Goal: Task Accomplishment & Management: Manage account settings

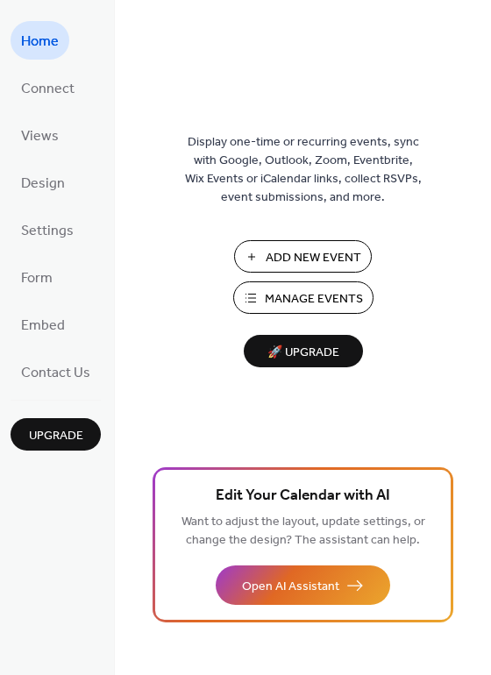
click at [280, 304] on span "Manage Events" at bounding box center [314, 299] width 98 height 18
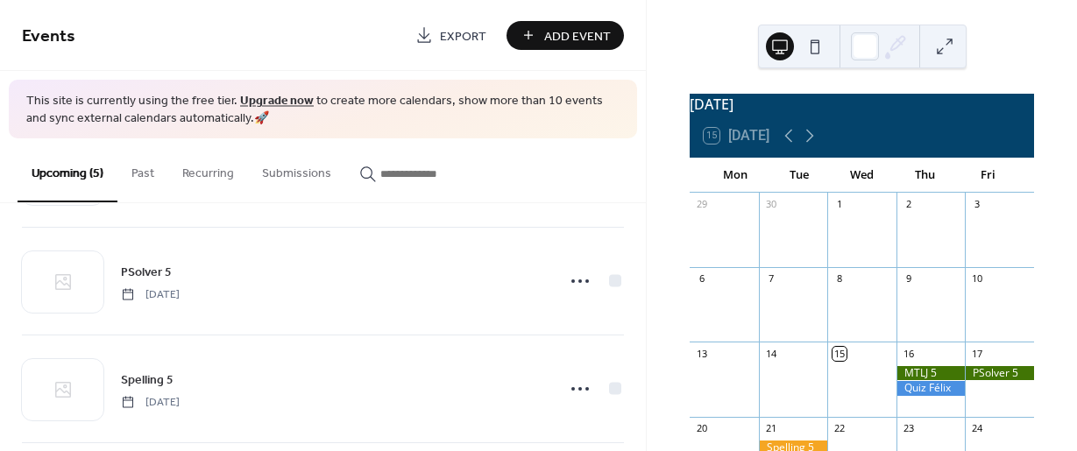
scroll to position [343, 0]
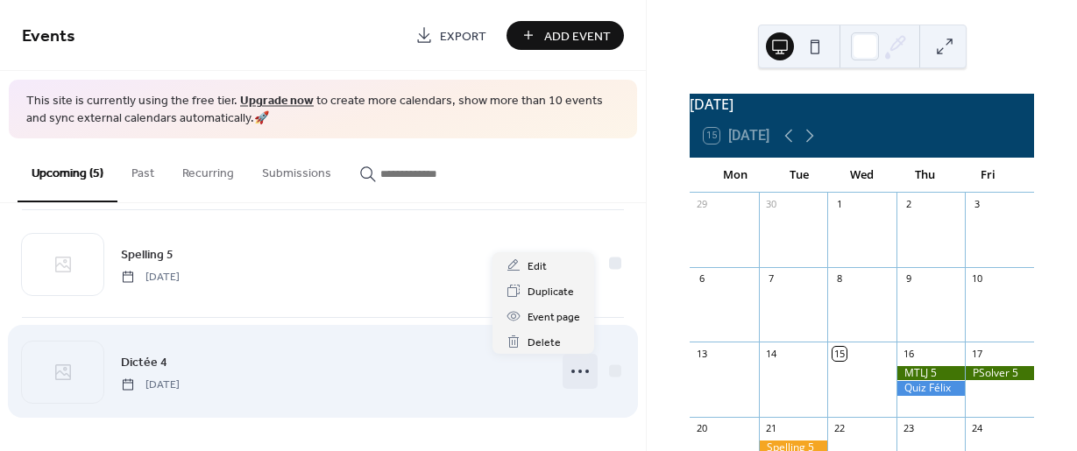
click at [573, 374] on icon at bounding box center [580, 372] width 28 height 28
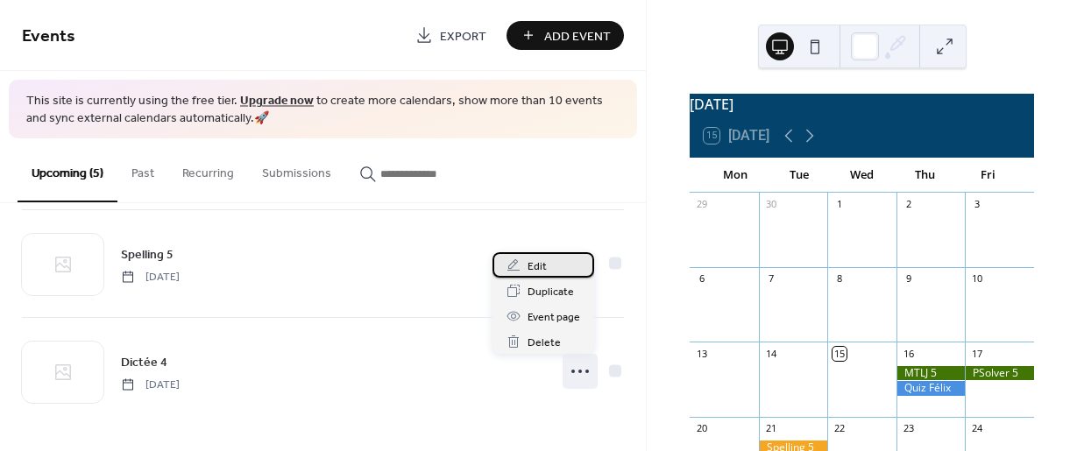
click at [546, 266] on div "Edit" at bounding box center [544, 264] width 102 height 25
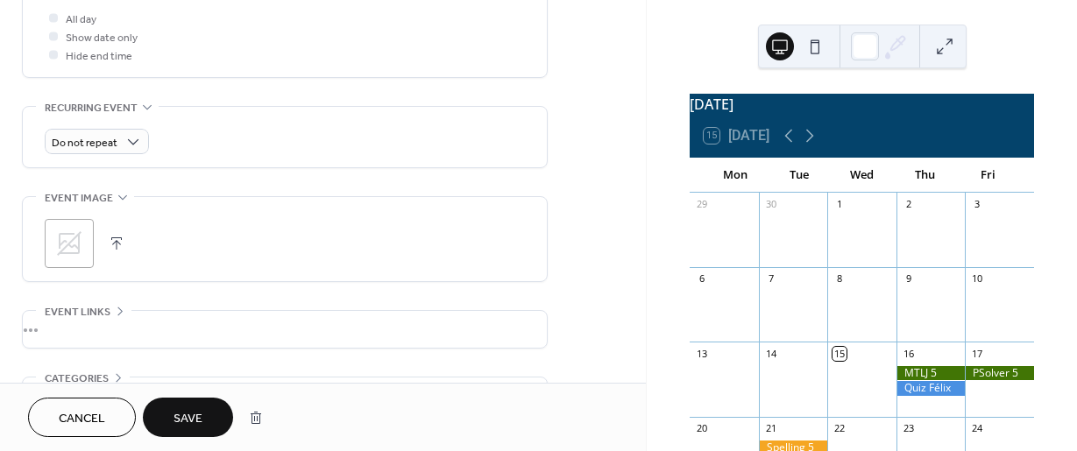
scroll to position [335, 0]
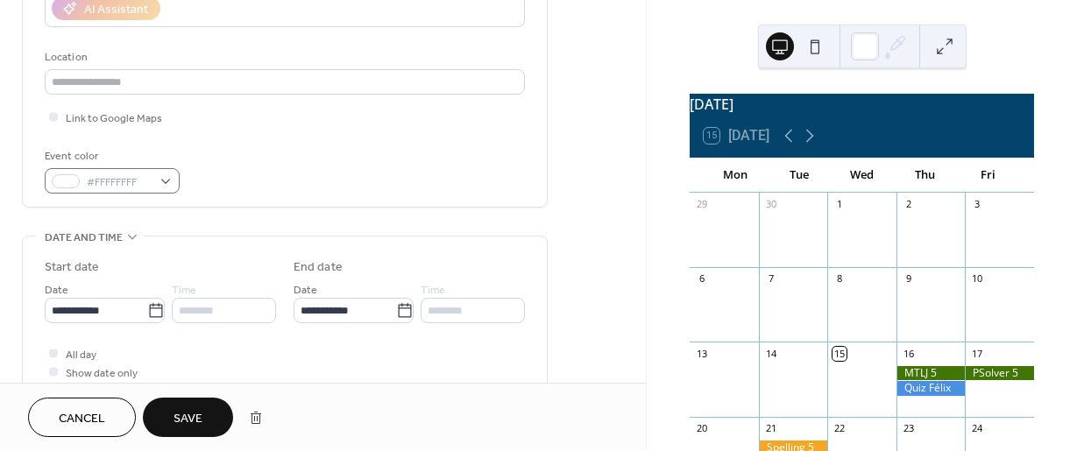
type input "********"
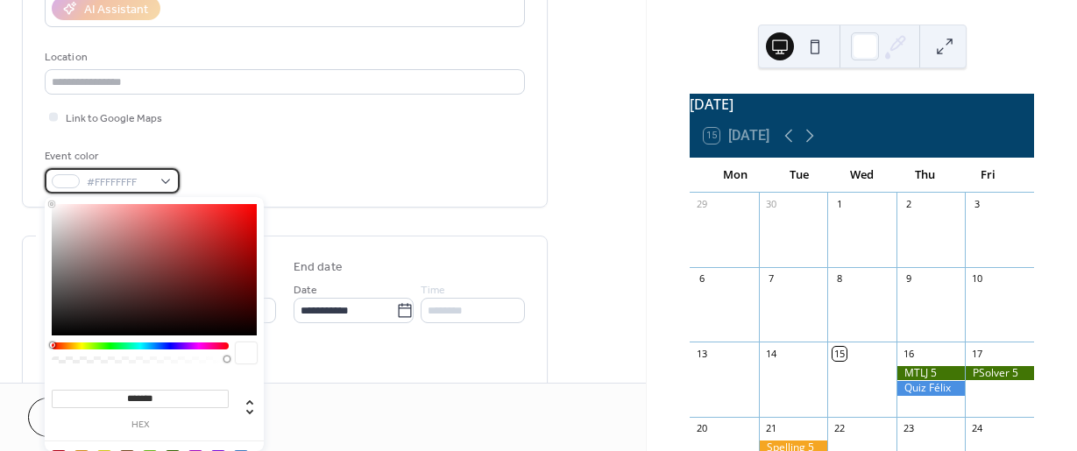
click at [164, 182] on div "#FFFFFFFF" at bounding box center [112, 180] width 135 height 25
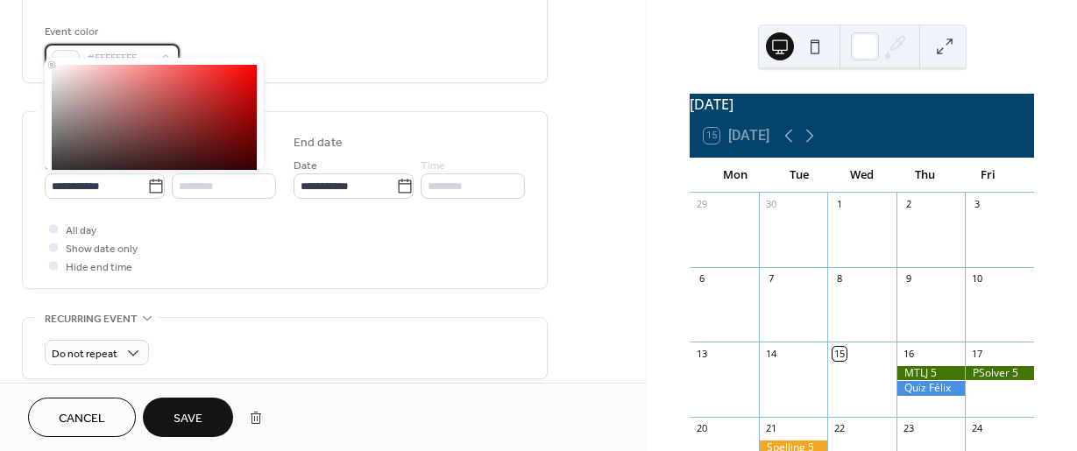
scroll to position [456, 0]
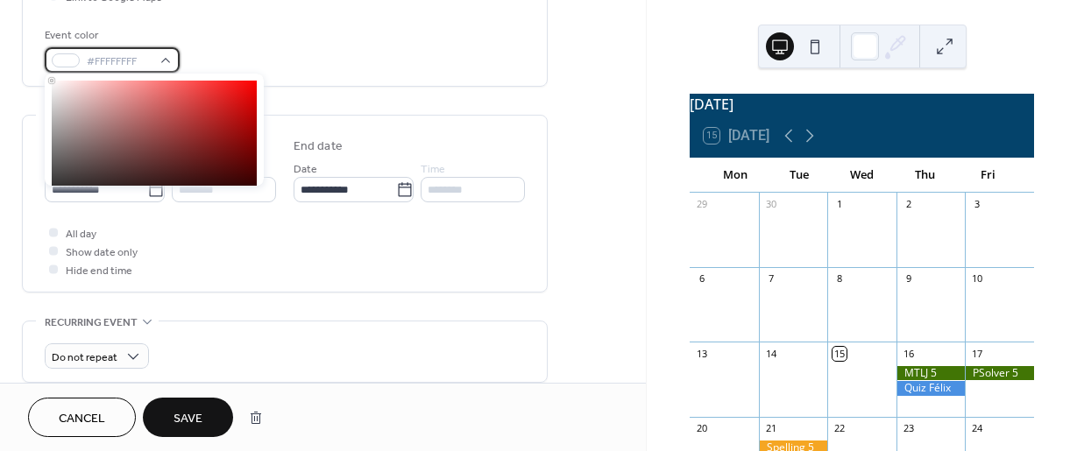
click at [169, 60] on div "#FFFFFFFF" at bounding box center [112, 59] width 135 height 25
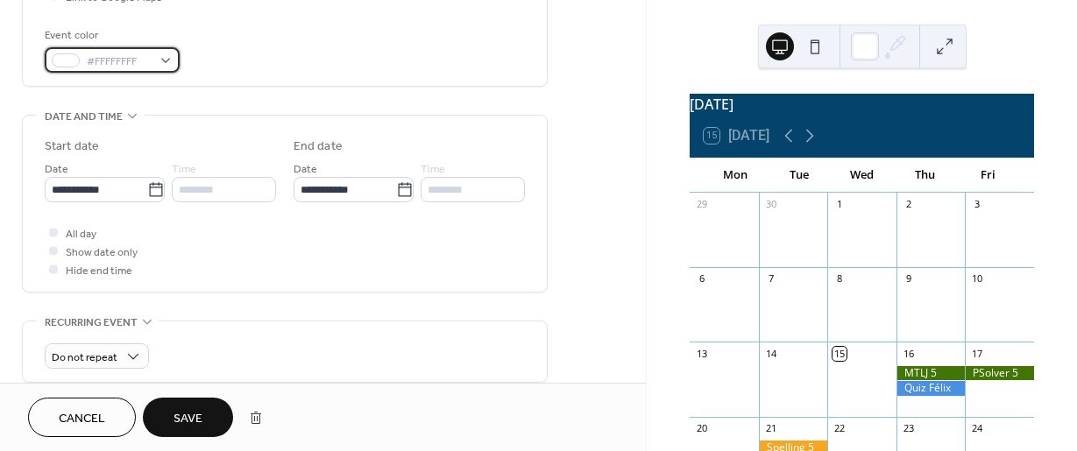
click at [169, 60] on div "#FFFFFFFF" at bounding box center [112, 59] width 135 height 25
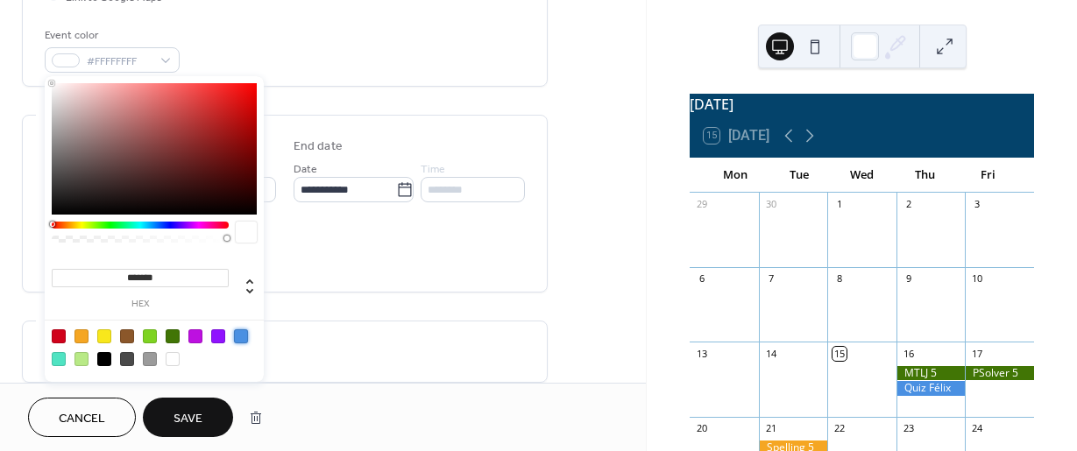
click at [238, 334] on div at bounding box center [241, 337] width 14 height 14
type input "*******"
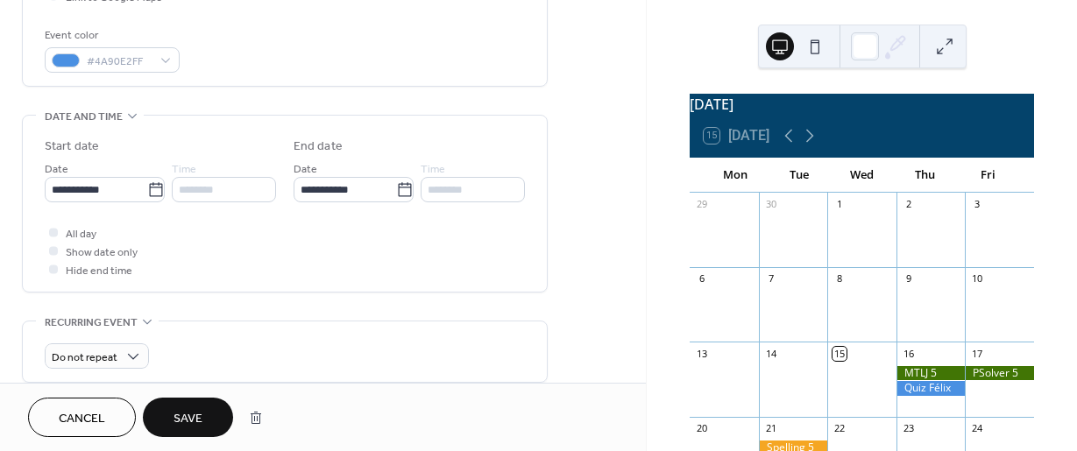
click at [190, 416] on span "Save" at bounding box center [188, 419] width 29 height 18
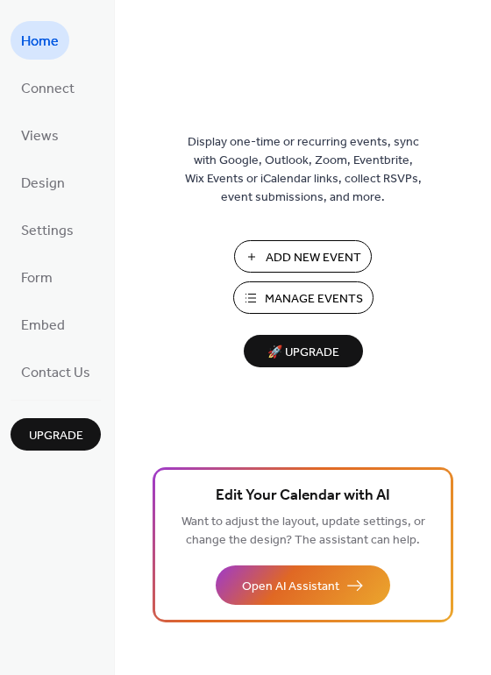
click at [300, 304] on span "Manage Events" at bounding box center [314, 299] width 98 height 18
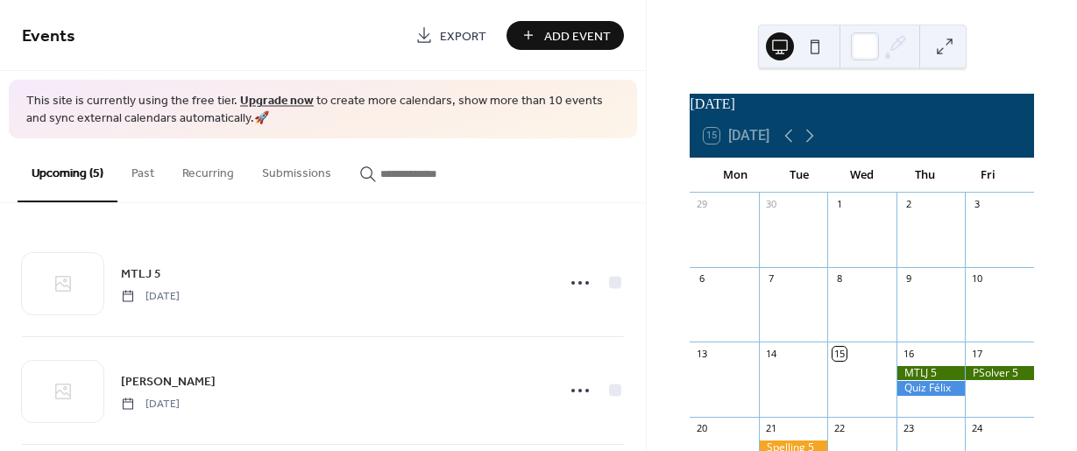
click at [647, 354] on div "October 2025 15 Today Mon Tue Wed Thu Fri 29 30 1 2 3 6 7 8 9 10 13 14 15 16 17…" at bounding box center [862, 225] width 430 height 451
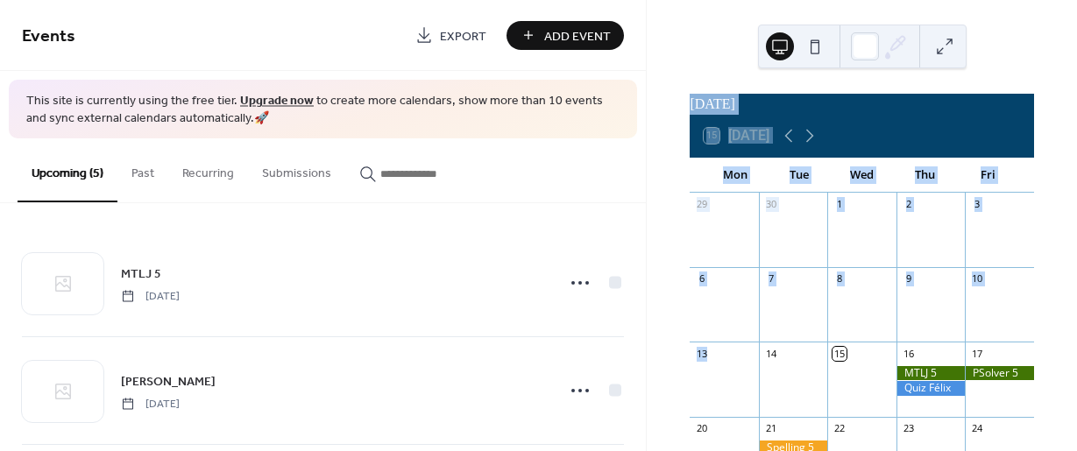
click at [647, 354] on div "October 2025 15 Today Mon Tue Wed Thu Fri 29 30 1 2 3 6 7 8 9 10 13 14 15 16 17…" at bounding box center [862, 225] width 430 height 451
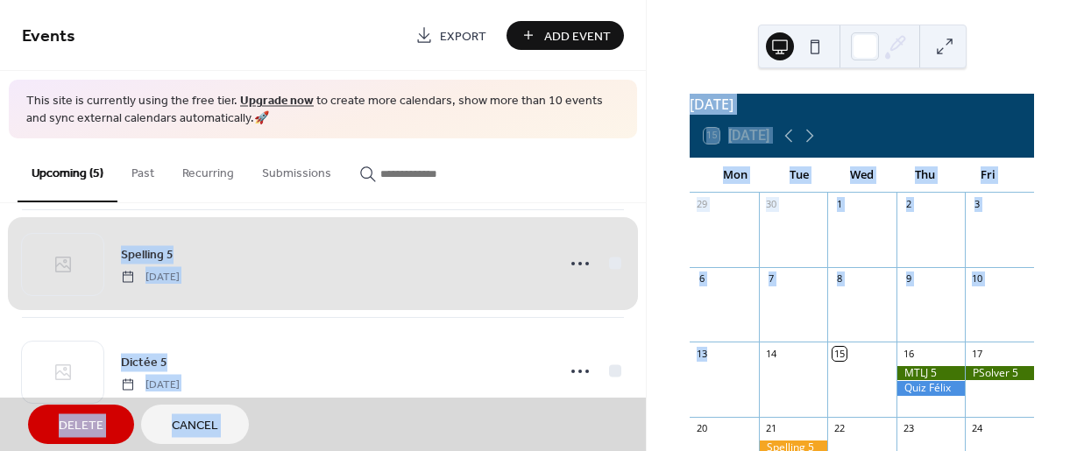
click at [204, 417] on span "Cancel" at bounding box center [195, 426] width 46 height 18
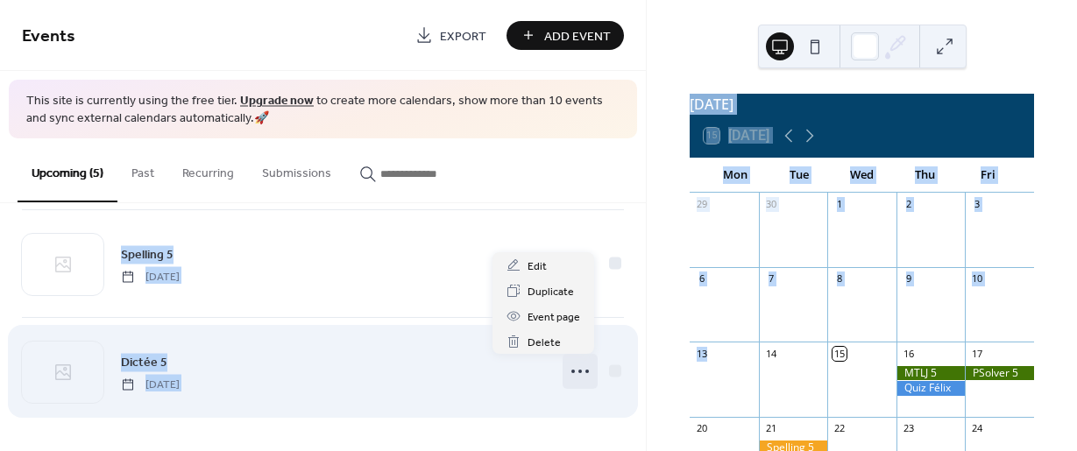
click at [575, 367] on icon at bounding box center [580, 372] width 28 height 28
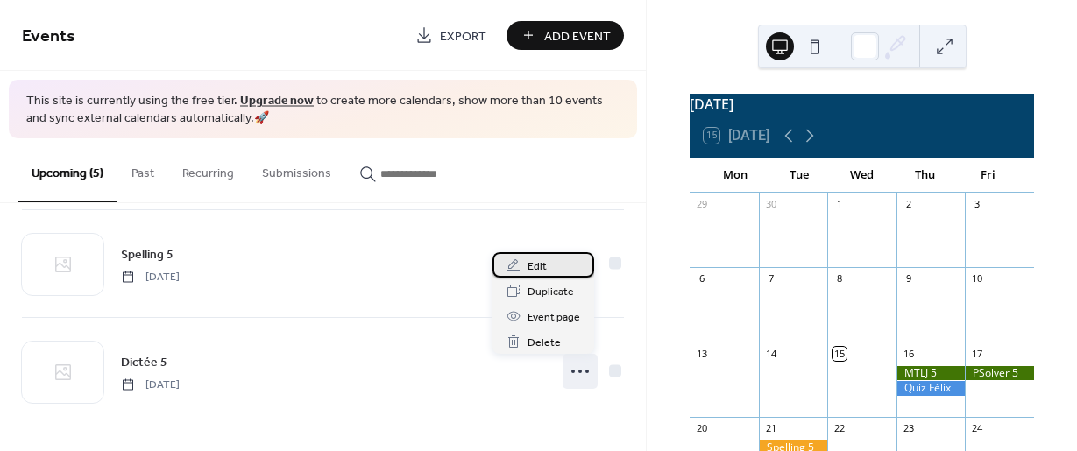
click at [544, 266] on span "Edit" at bounding box center [537, 267] width 19 height 18
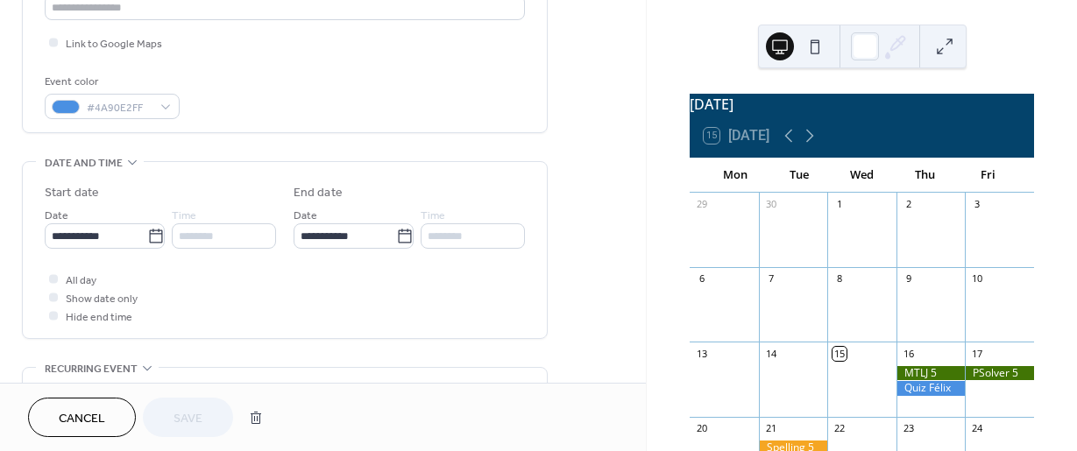
scroll to position [453, 0]
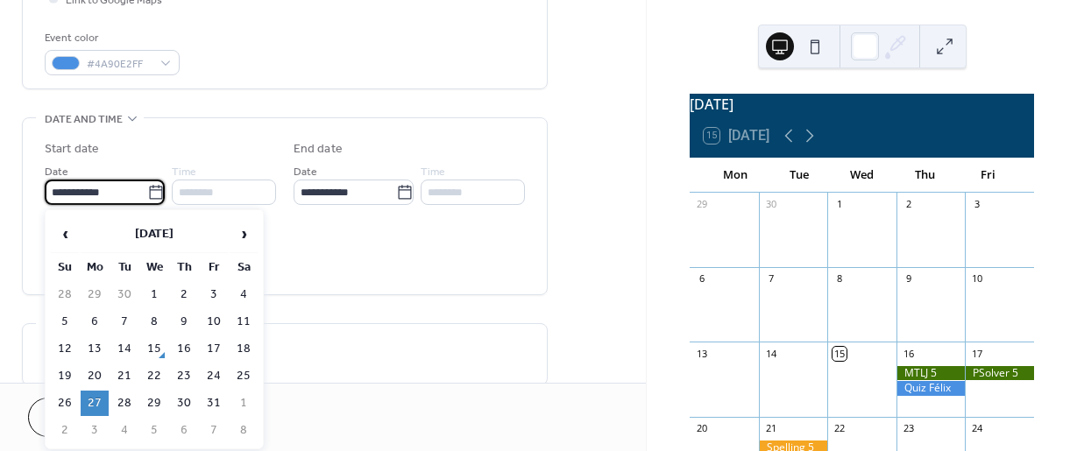
click at [111, 194] on input "**********" at bounding box center [96, 192] width 103 height 25
click at [95, 369] on td "20" at bounding box center [95, 376] width 28 height 25
type input "**********"
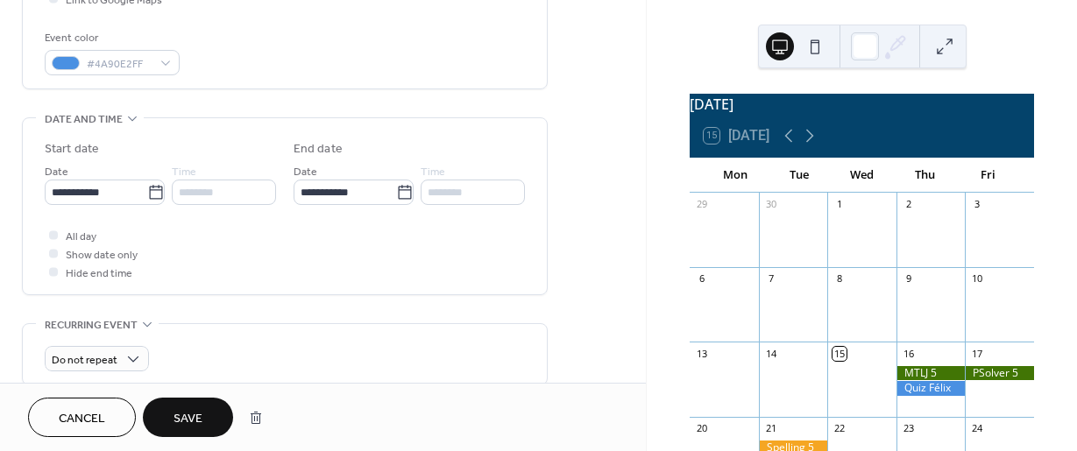
click at [177, 415] on span "Save" at bounding box center [188, 419] width 29 height 18
